Goal: Transaction & Acquisition: Purchase product/service

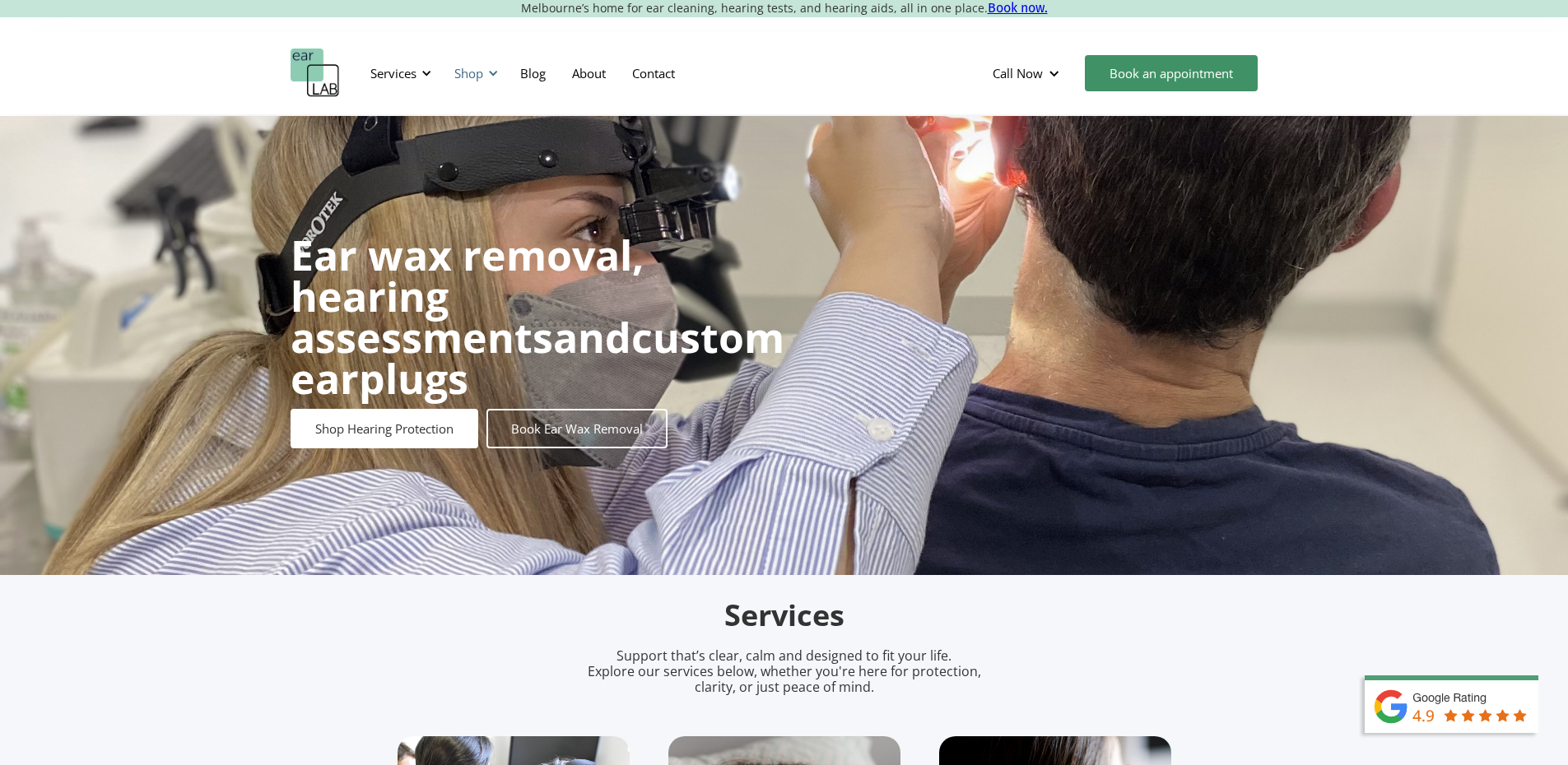
click at [467, 71] on div "Shop" at bounding box center [468, 73] width 29 height 17
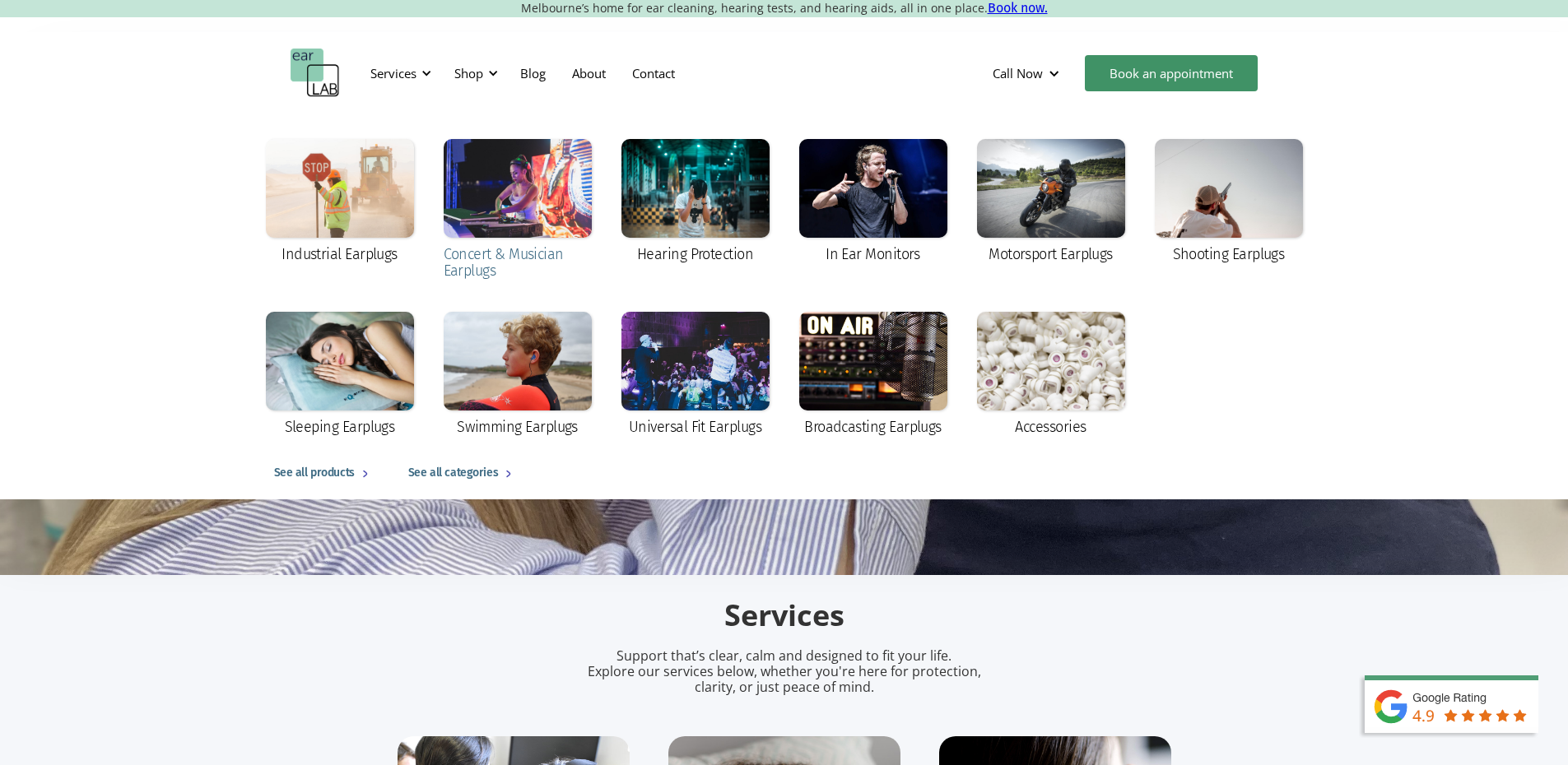
click at [518, 186] on div at bounding box center [518, 188] width 148 height 98
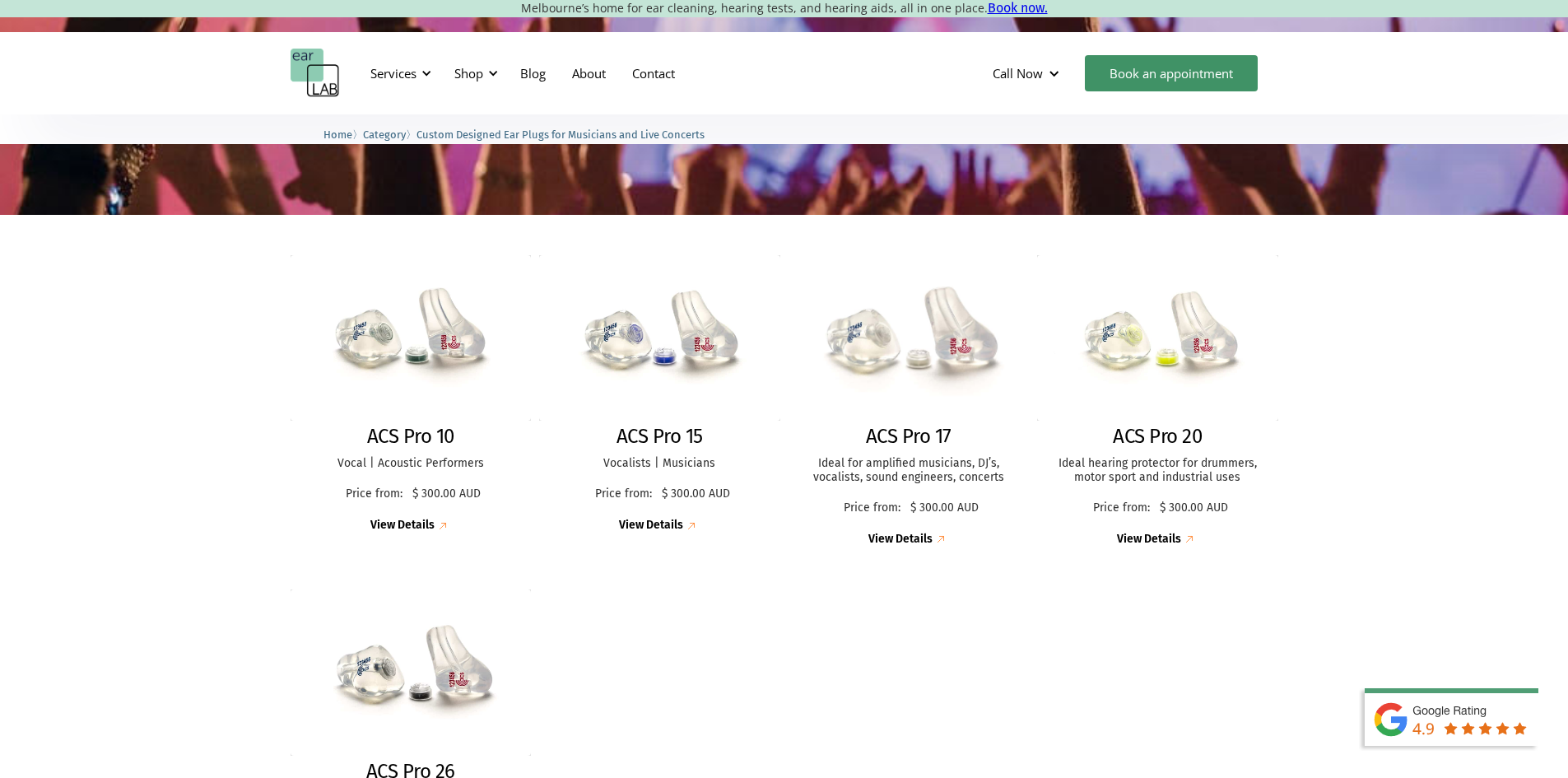
scroll to position [328, 0]
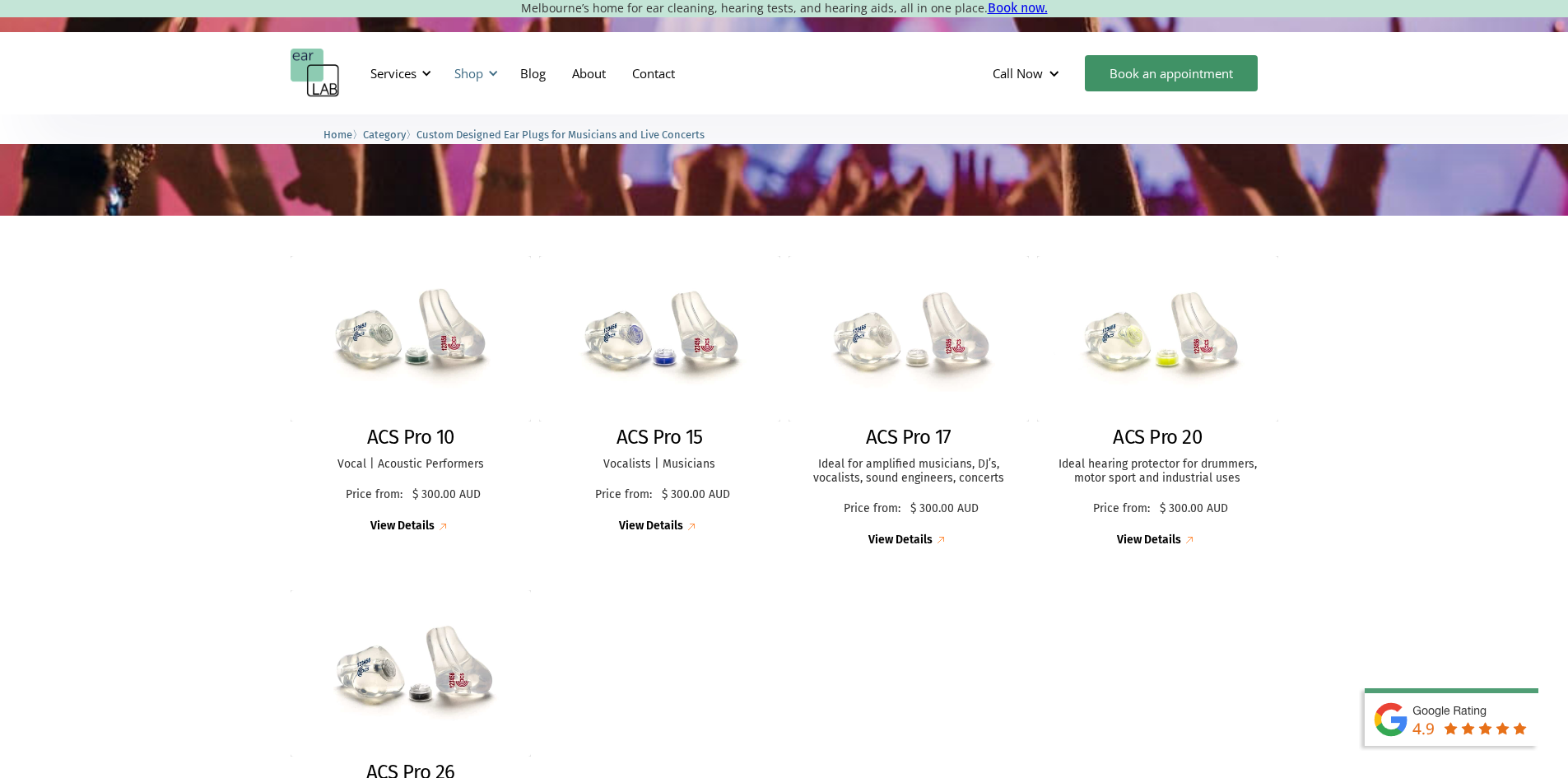
click at [473, 78] on div "Shop" at bounding box center [468, 73] width 29 height 17
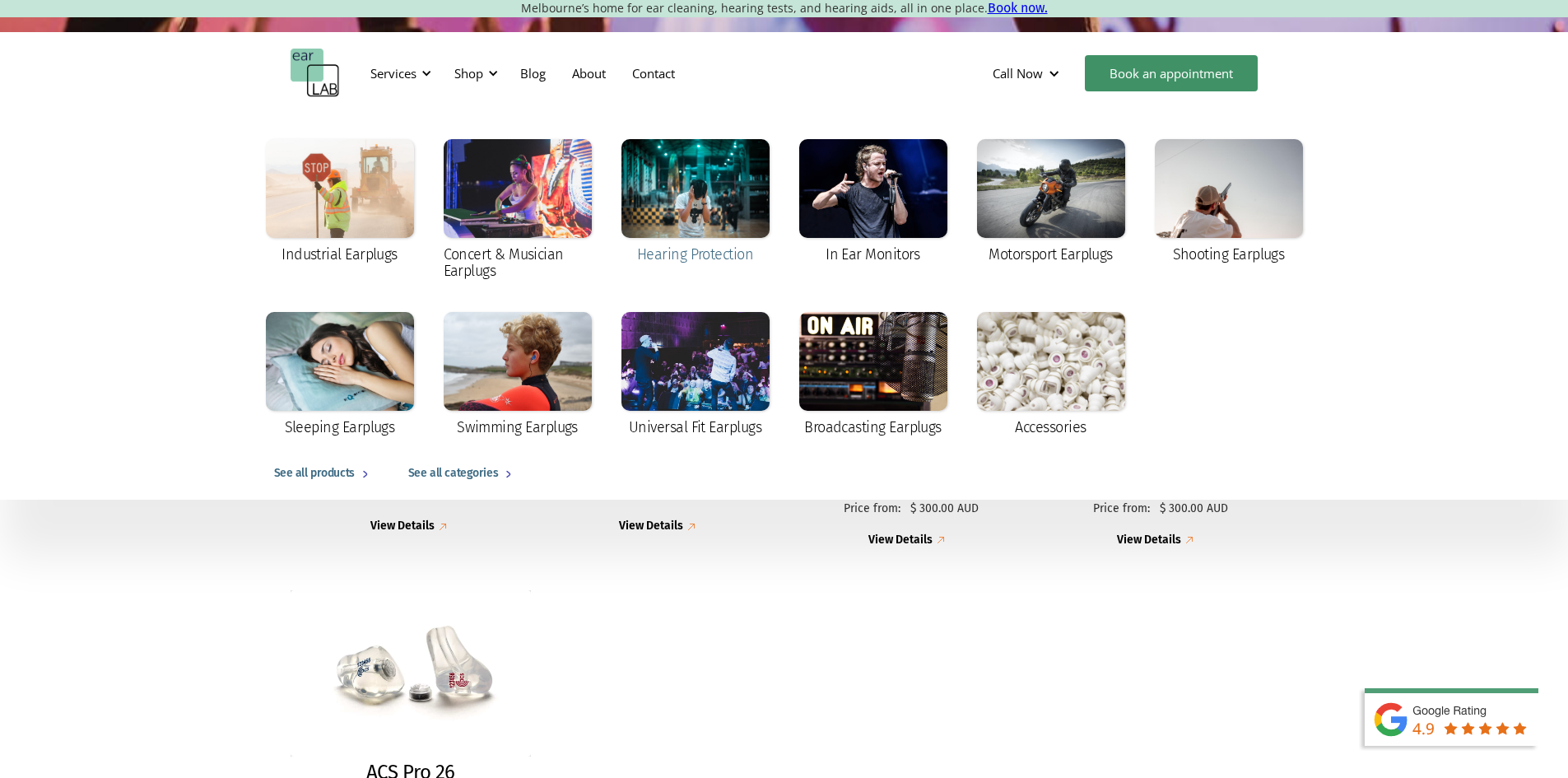
click at [719, 216] on div at bounding box center [696, 188] width 148 height 98
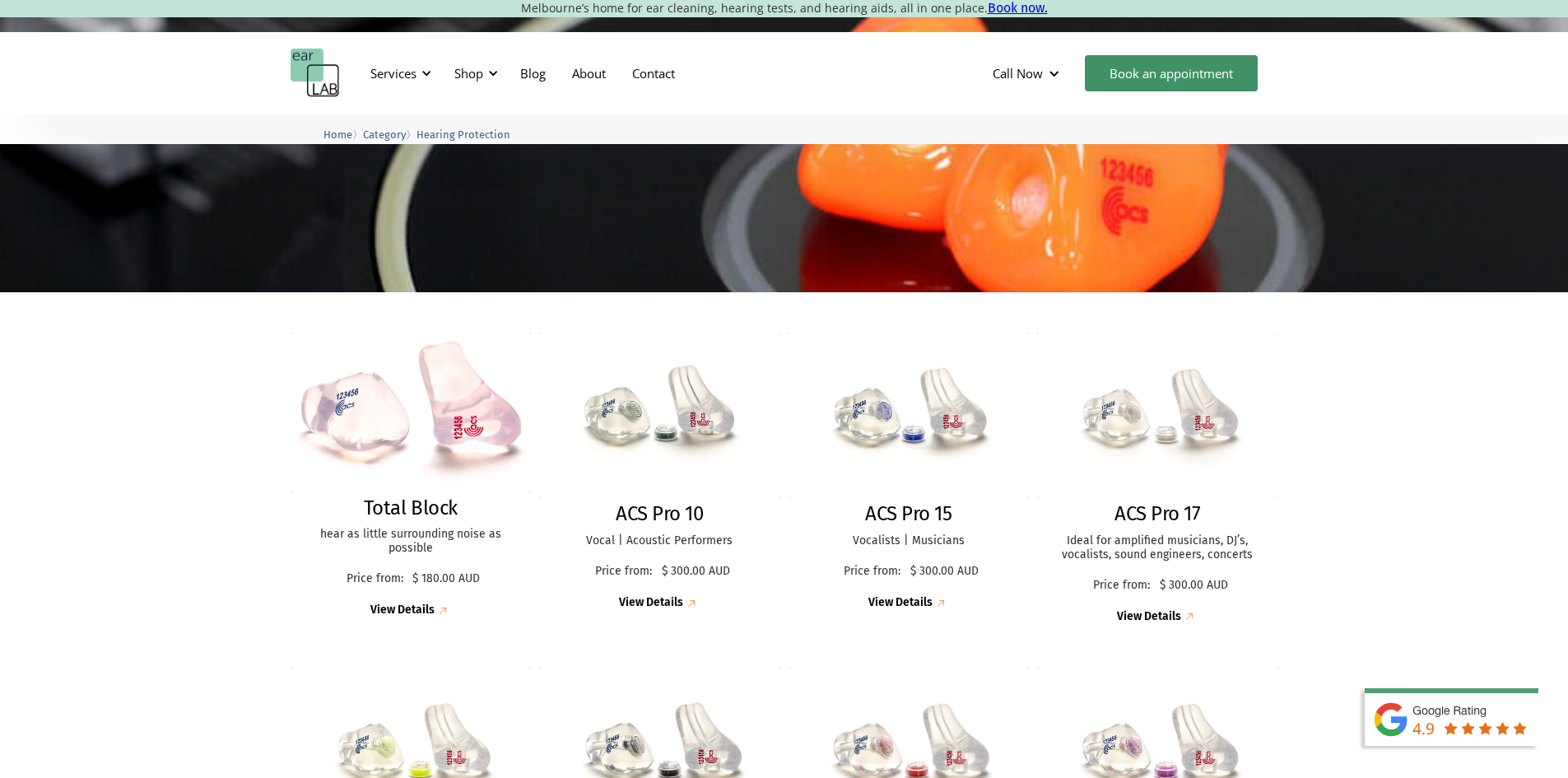
scroll to position [247, 0]
